Goal: Obtain resource: Obtain resource

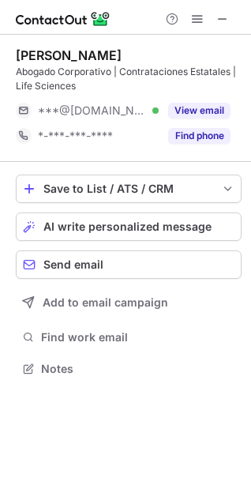
scroll to position [358, 251]
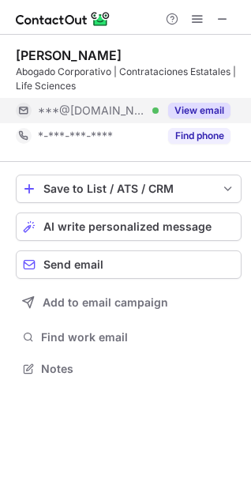
click at [209, 114] on button "View email" at bounding box center [199, 111] width 62 height 16
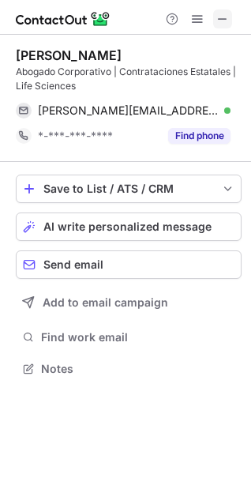
click at [220, 18] on span at bounding box center [222, 19] width 13 height 13
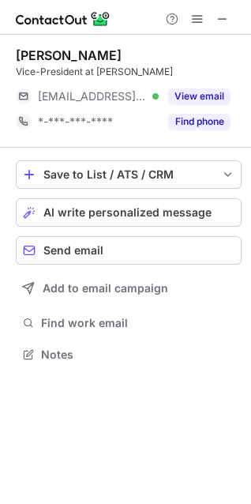
scroll to position [344, 251]
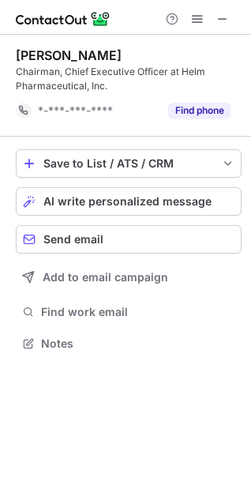
scroll to position [333, 251]
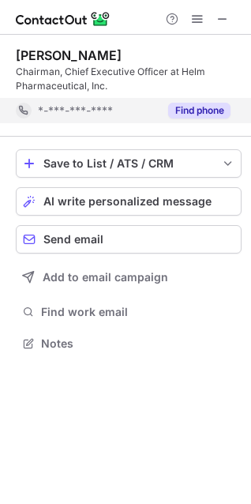
click at [207, 114] on button "Find phone" at bounding box center [199, 111] width 62 height 16
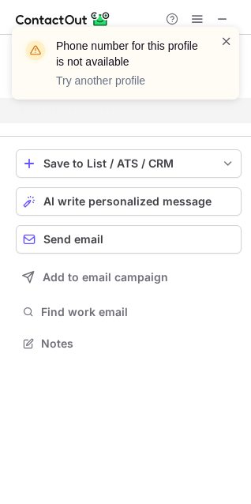
click at [229, 36] on span at bounding box center [226, 41] width 13 height 16
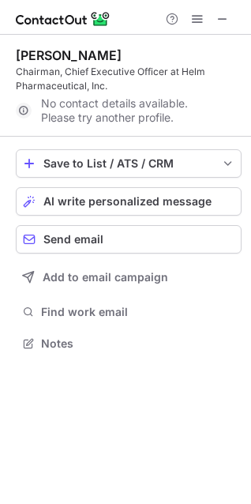
click at [222, 41] on span at bounding box center [226, 41] width 13 height 16
click at [218, 19] on span at bounding box center [222, 19] width 13 height 13
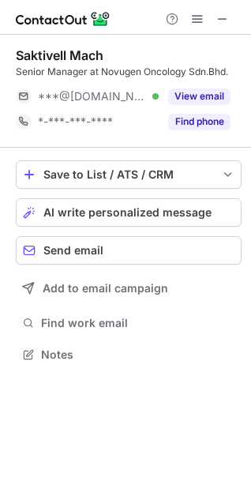
scroll to position [344, 251]
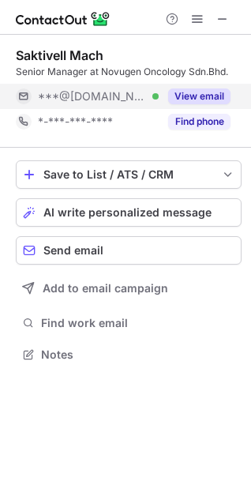
click at [209, 97] on button "View email" at bounding box center [199, 96] width 62 height 16
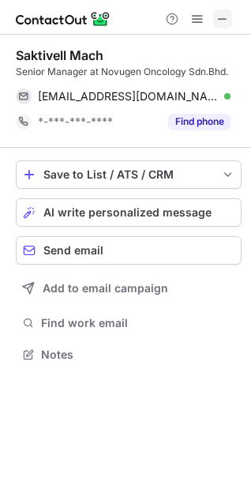
click at [220, 17] on span at bounding box center [222, 19] width 13 height 13
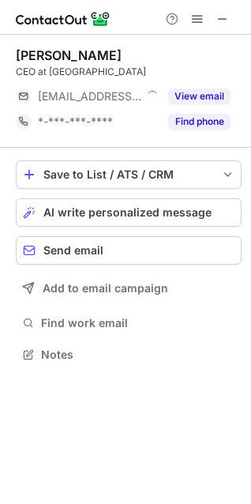
scroll to position [344, 251]
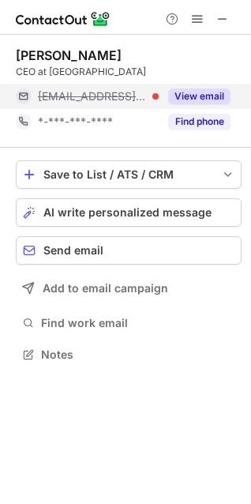
click at [181, 95] on button "View email" at bounding box center [199, 96] width 62 height 16
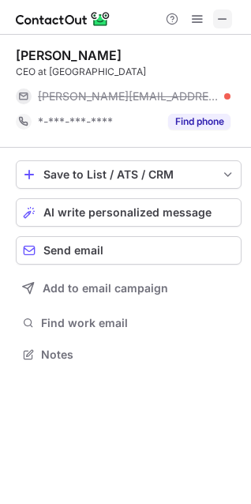
click at [223, 17] on span at bounding box center [222, 19] width 13 height 13
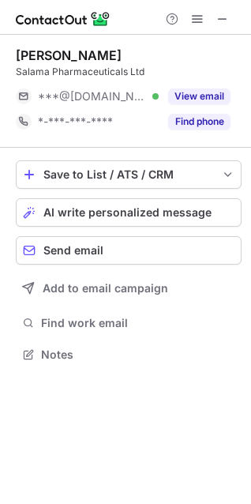
scroll to position [344, 251]
click at [224, 19] on span at bounding box center [222, 19] width 13 height 13
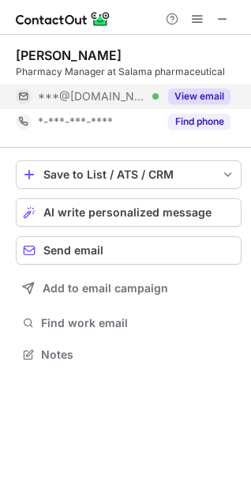
click at [222, 88] on button "View email" at bounding box center [199, 96] width 62 height 16
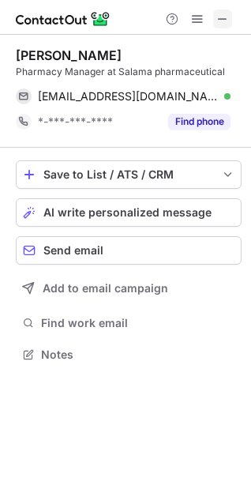
click at [220, 21] on span at bounding box center [222, 19] width 13 height 13
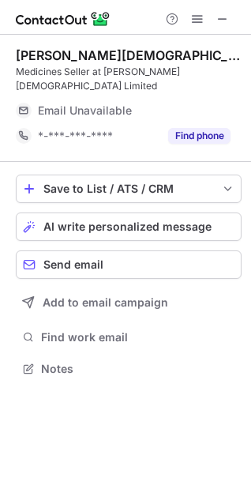
scroll to position [344, 251]
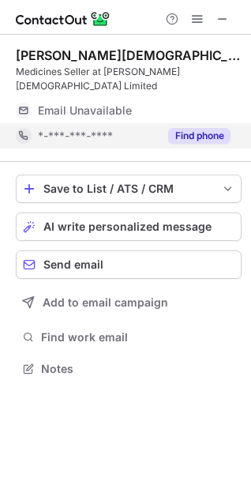
click at [216, 128] on button "Find phone" at bounding box center [199, 136] width 62 height 16
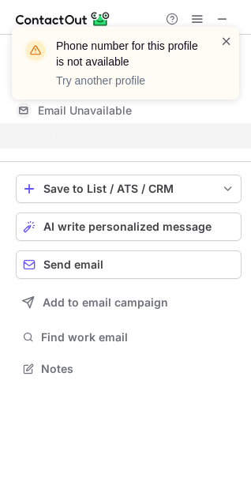
click at [231, 39] on span at bounding box center [226, 41] width 13 height 16
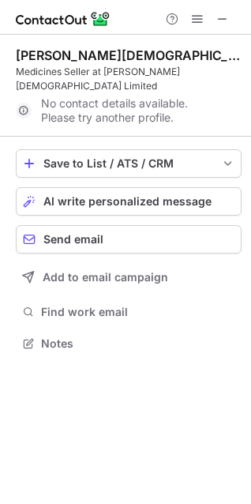
scroll to position [318, 251]
